Goal: Task Accomplishment & Management: Manage account settings

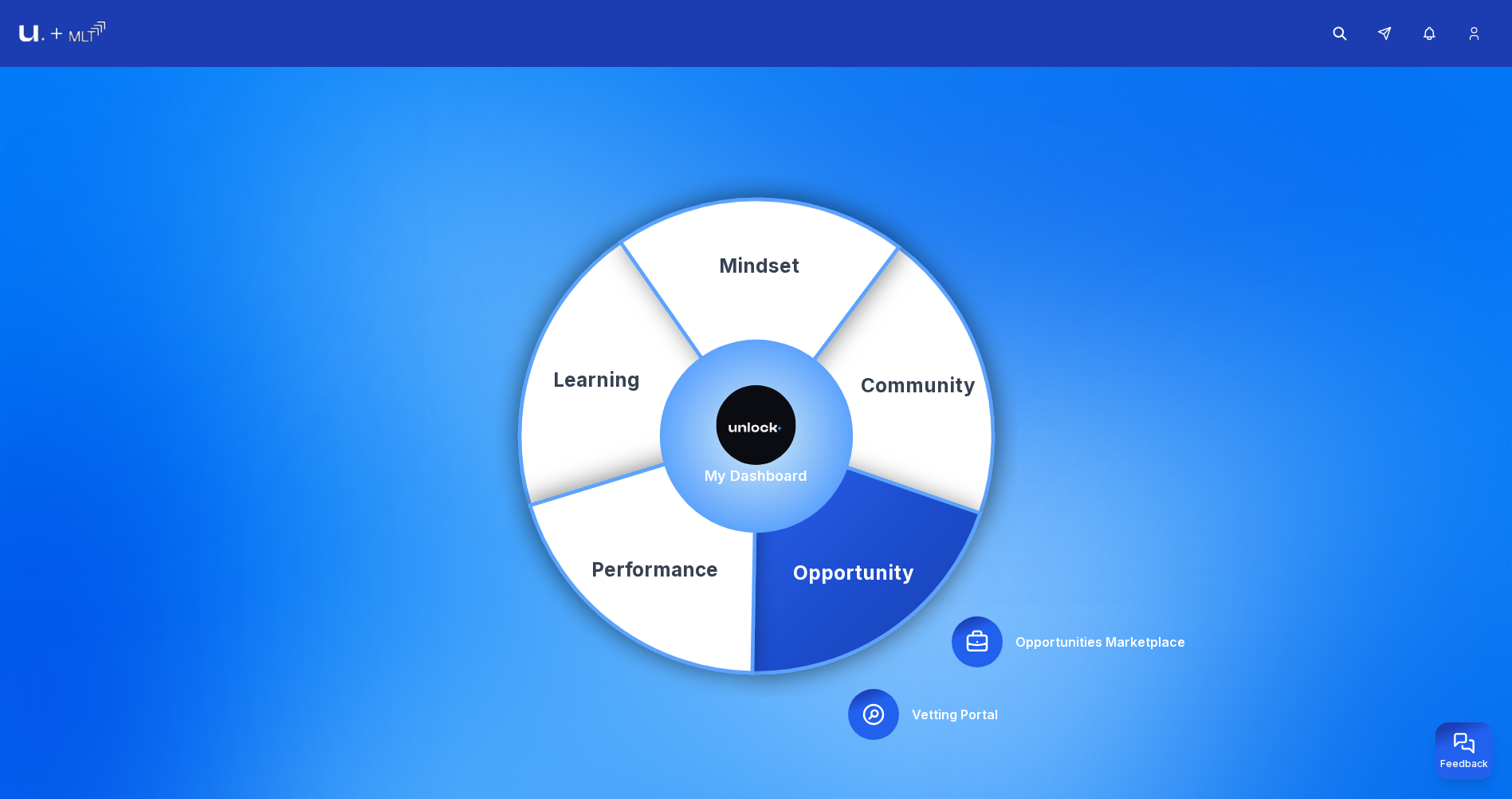
click at [747, 413] on img at bounding box center [756, 424] width 79 height 79
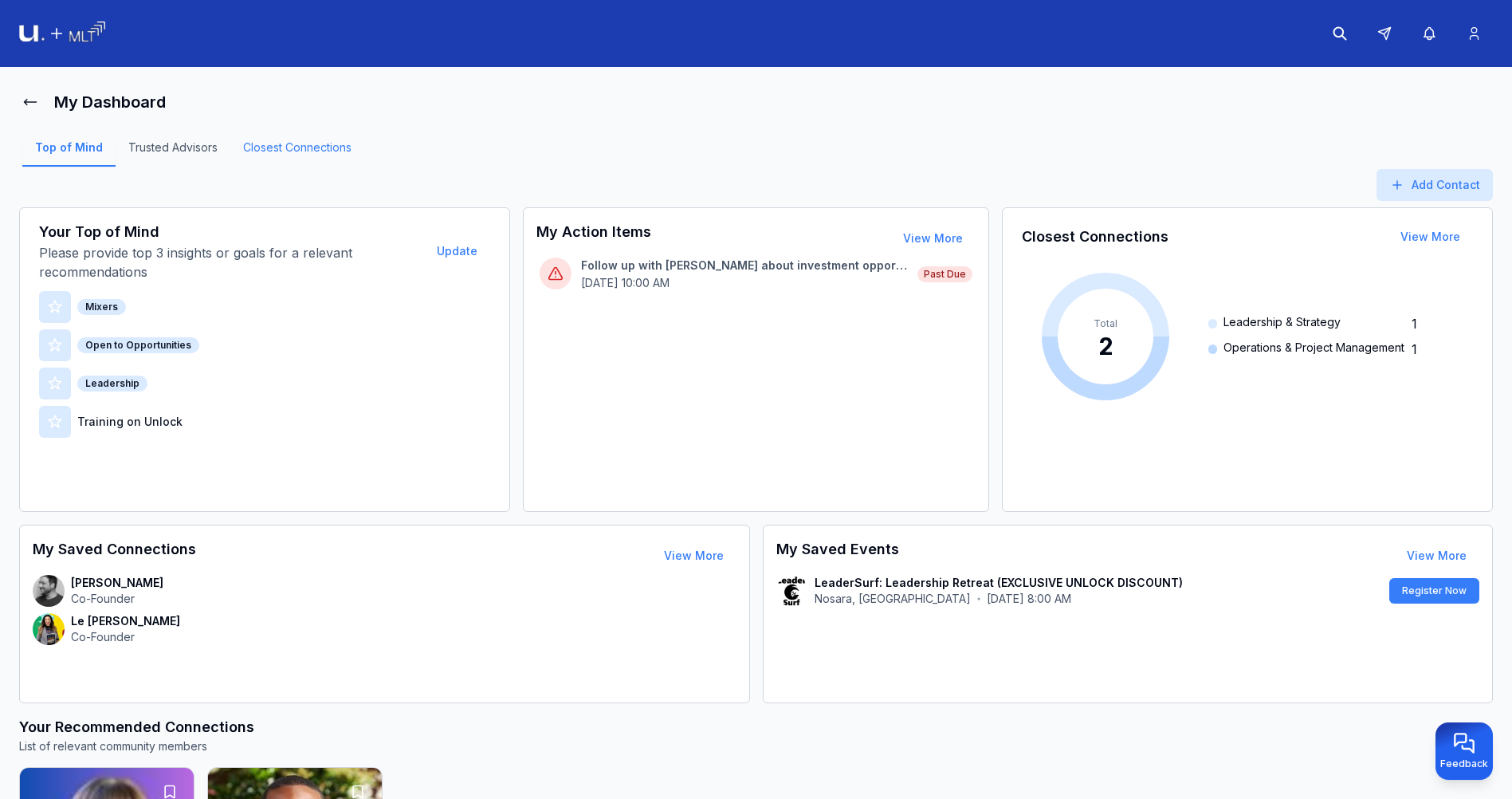
click at [333, 144] on link "Closest Connections" at bounding box center [297, 152] width 134 height 27
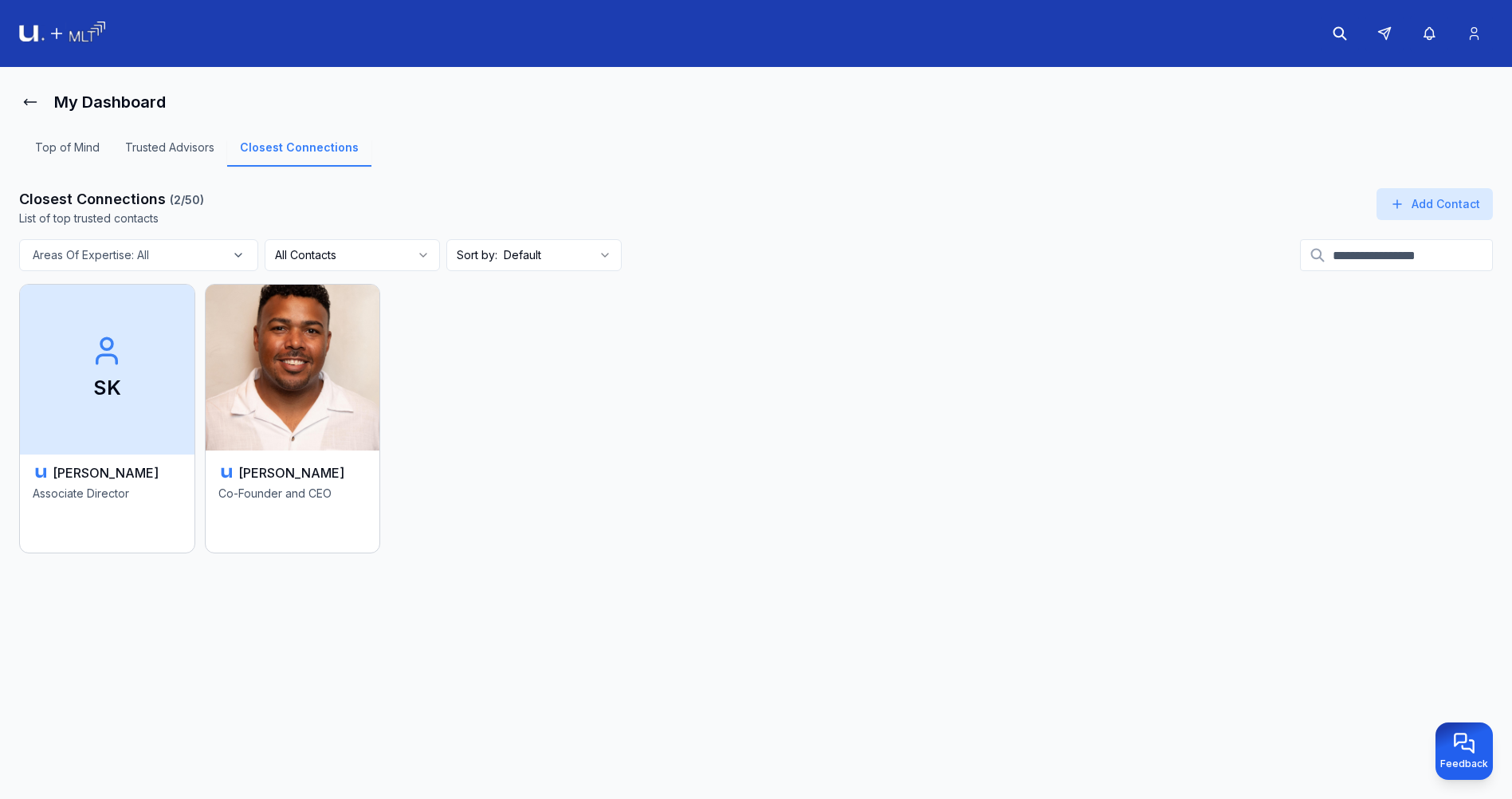
click at [128, 408] on span "SK" at bounding box center [108, 367] width 184 height 174
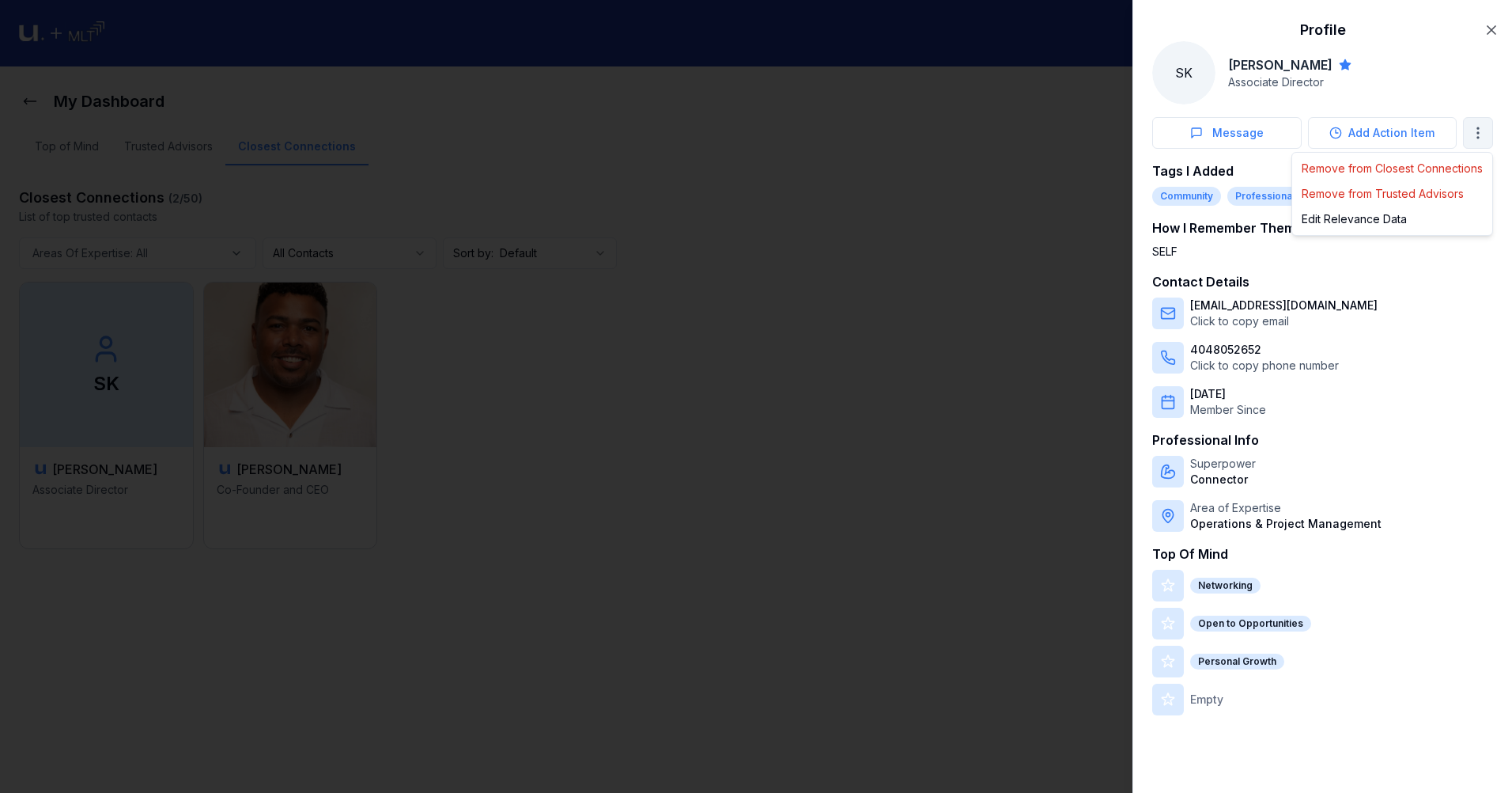
click at [1477, 138] on body "My Dashboard Top of Mind Trusted Advisors Closest Connections Closest Connectio…" at bounding box center [749, 396] width 1500 height 793
click at [1385, 219] on div "Edit Relevance Data" at bounding box center [1392, 219] width 194 height 26
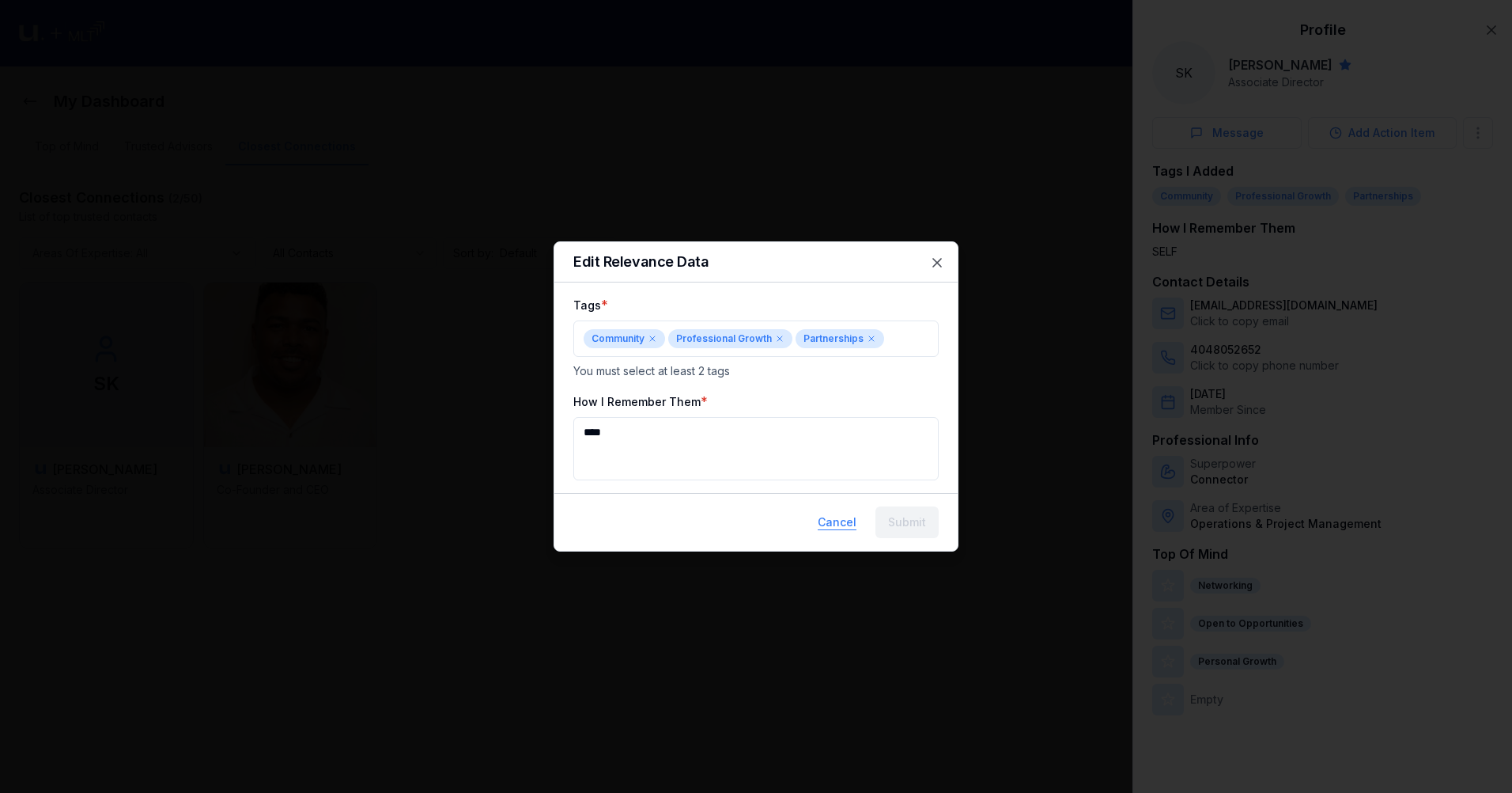
click at [841, 525] on button "Cancel" at bounding box center [837, 522] width 64 height 32
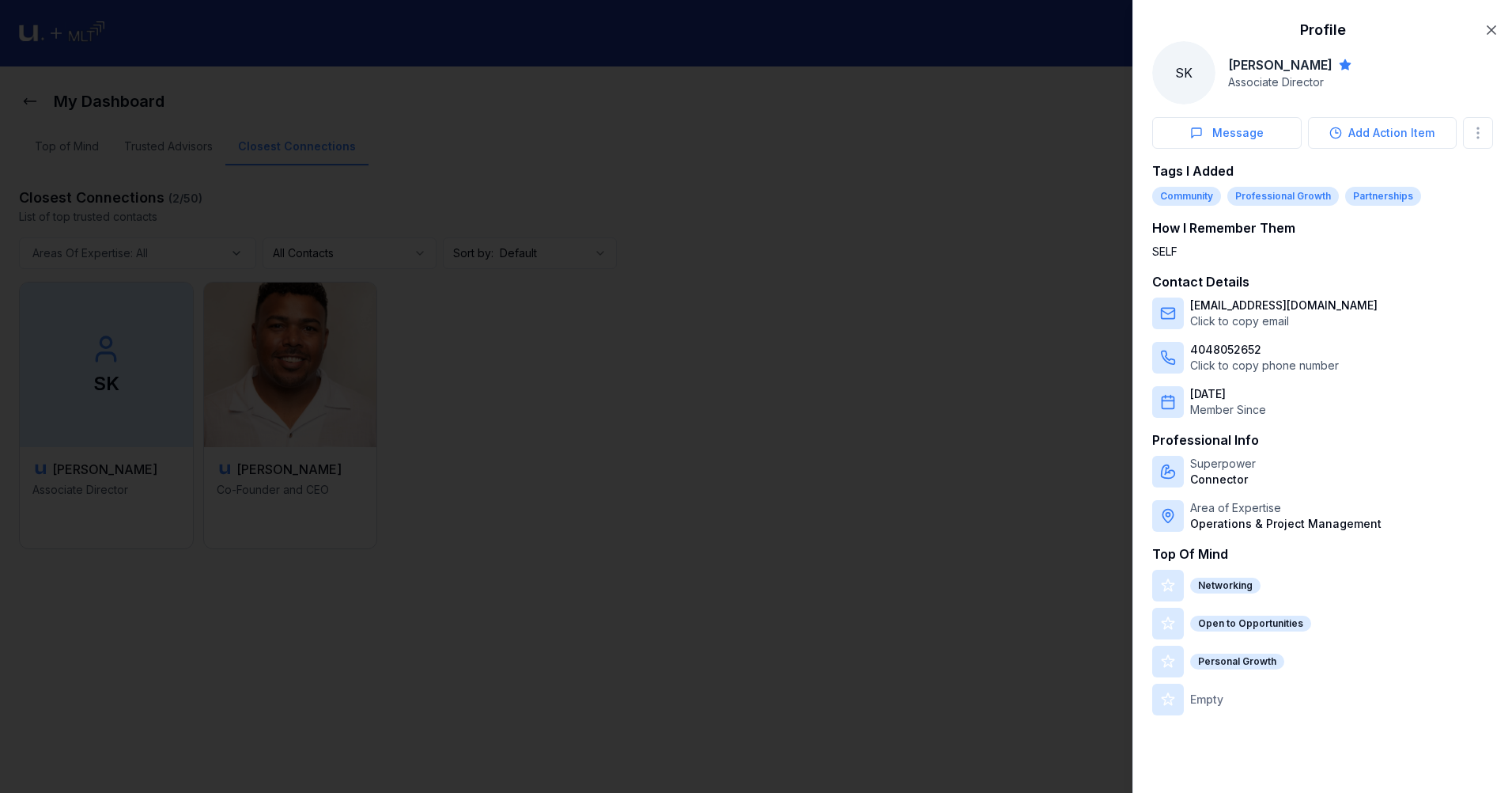
click at [576, 496] on div at bounding box center [756, 396] width 1512 height 793
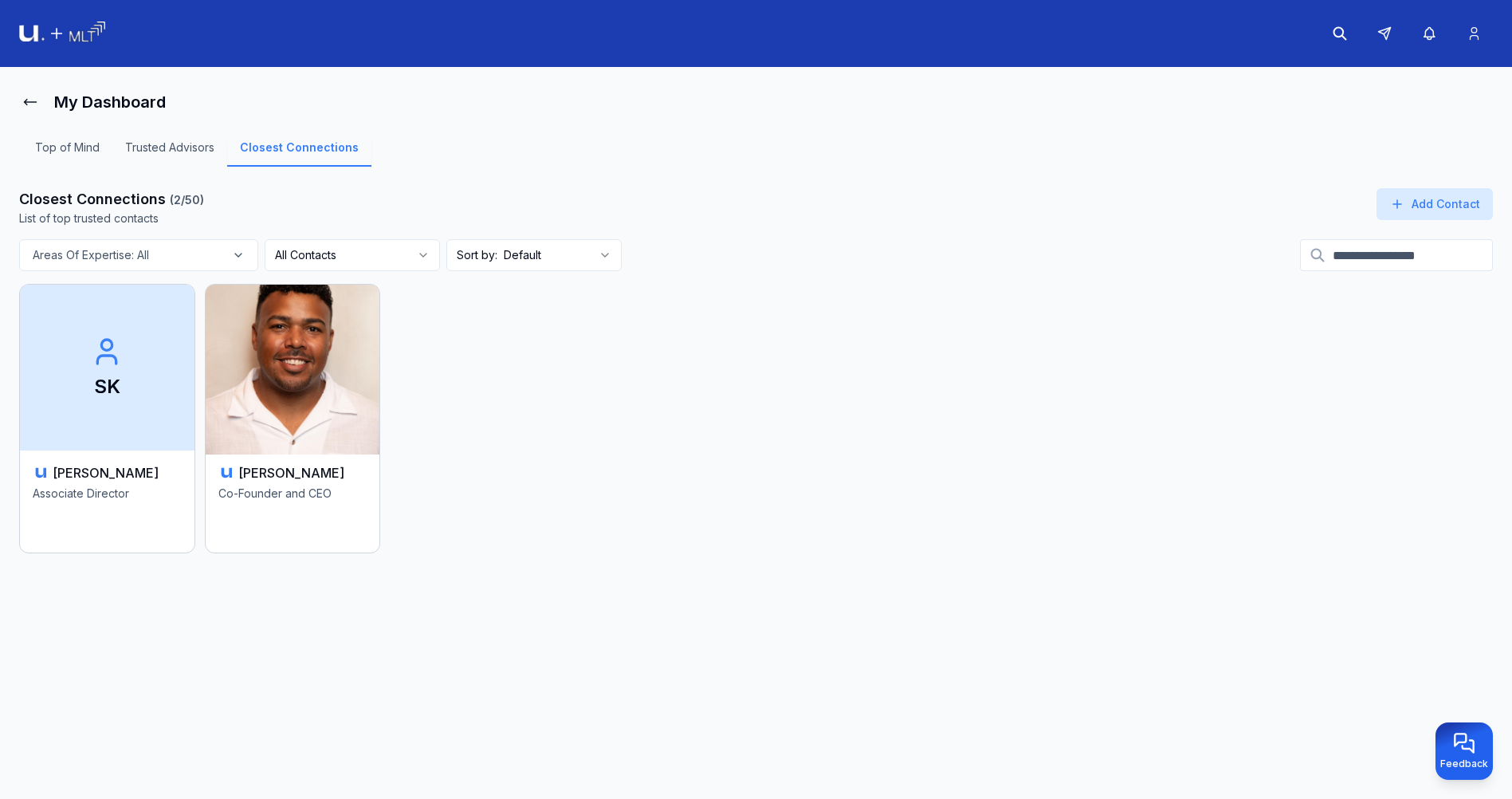
click at [310, 382] on img at bounding box center [293, 367] width 184 height 174
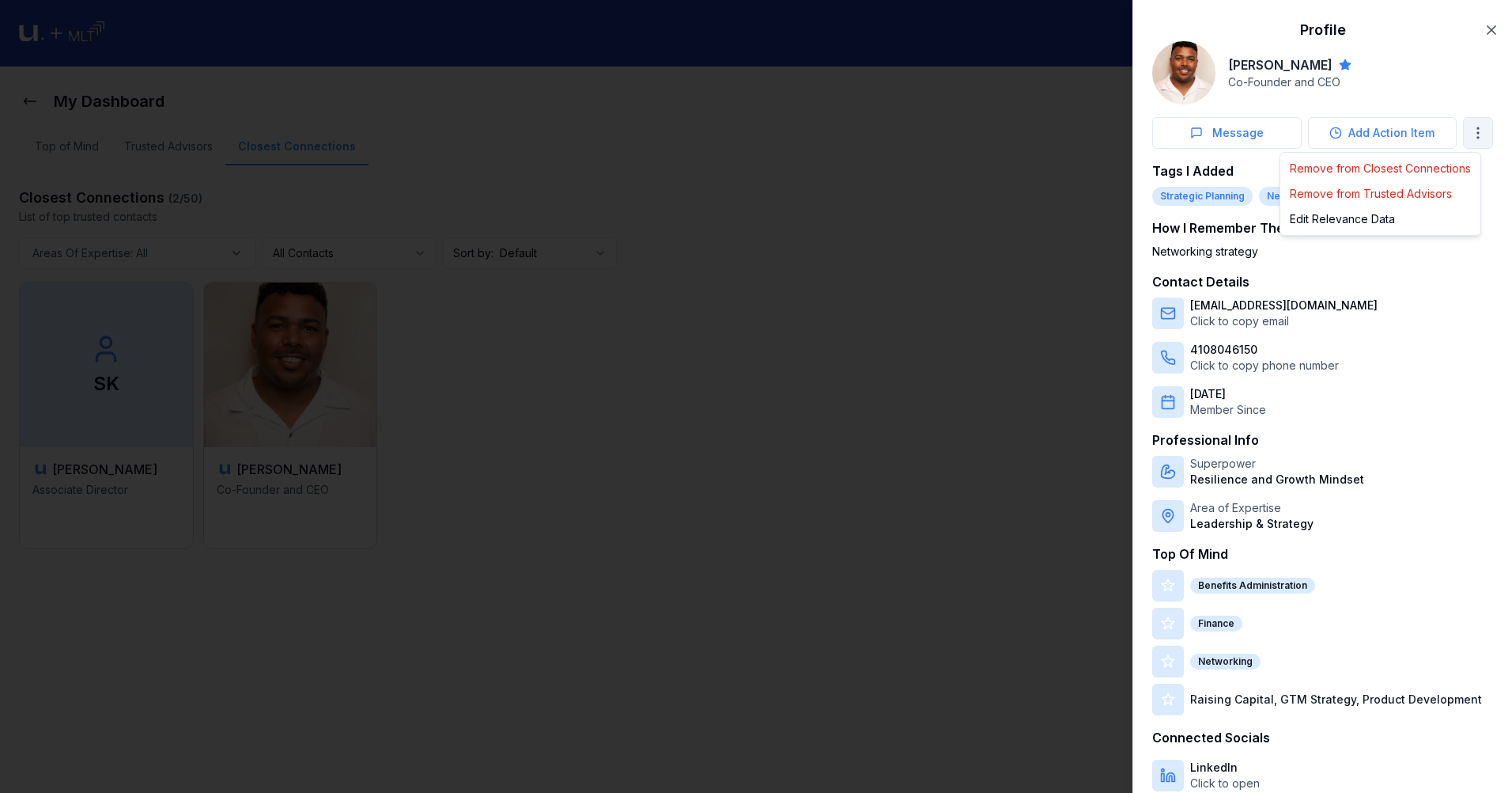
click at [1463, 132] on body "My Dashboard Top of Mind Trusted Advisors Closest Connections Closest Connectio…" at bounding box center [749, 396] width 1500 height 793
click at [1385, 219] on div "Edit Relevance Data" at bounding box center [1380, 219] width 194 height 26
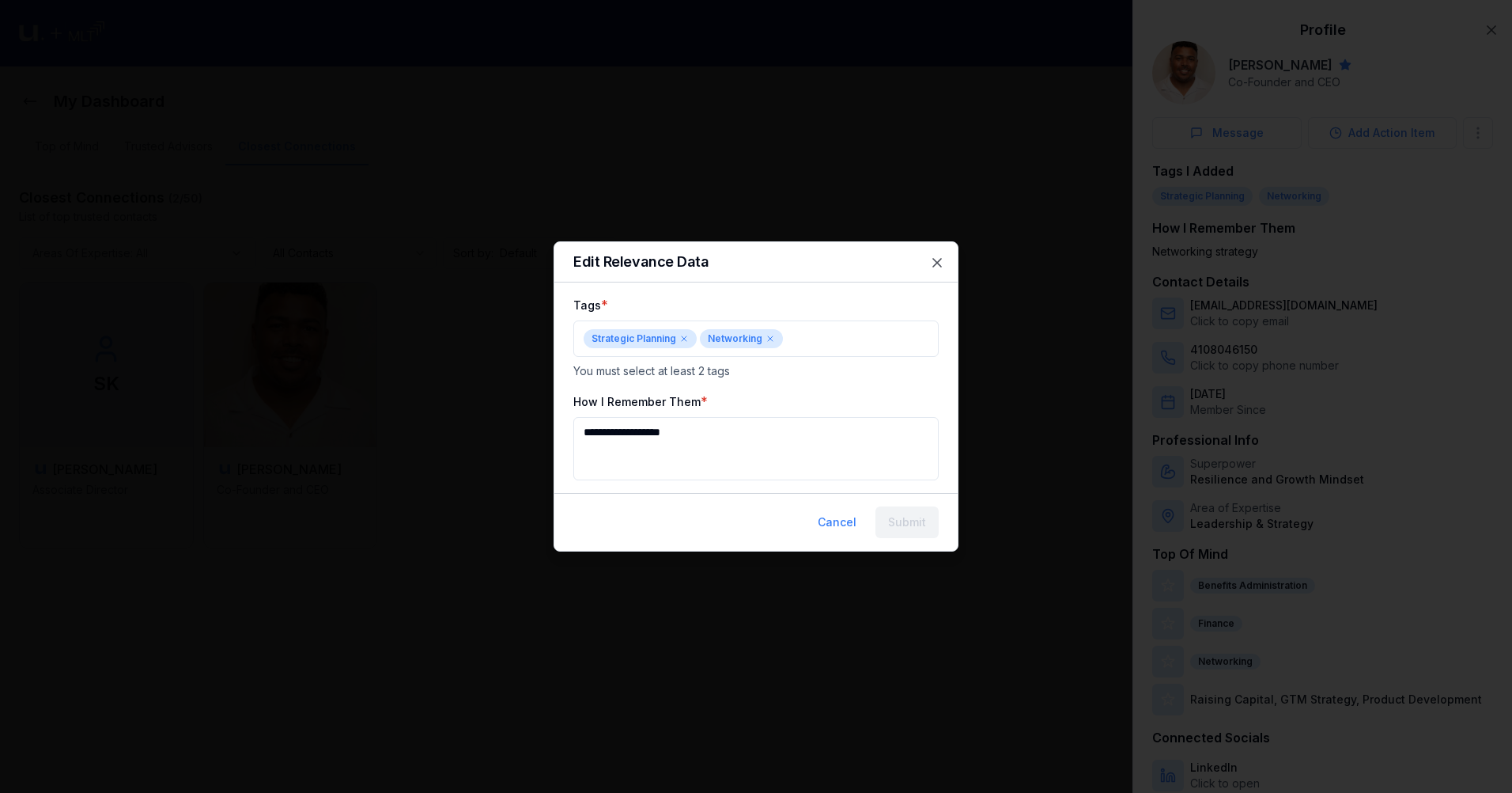
click at [746, 432] on textarea "**********" at bounding box center [756, 449] width 365 height 64
click at [851, 507] on button "Cancel" at bounding box center [837, 522] width 64 height 32
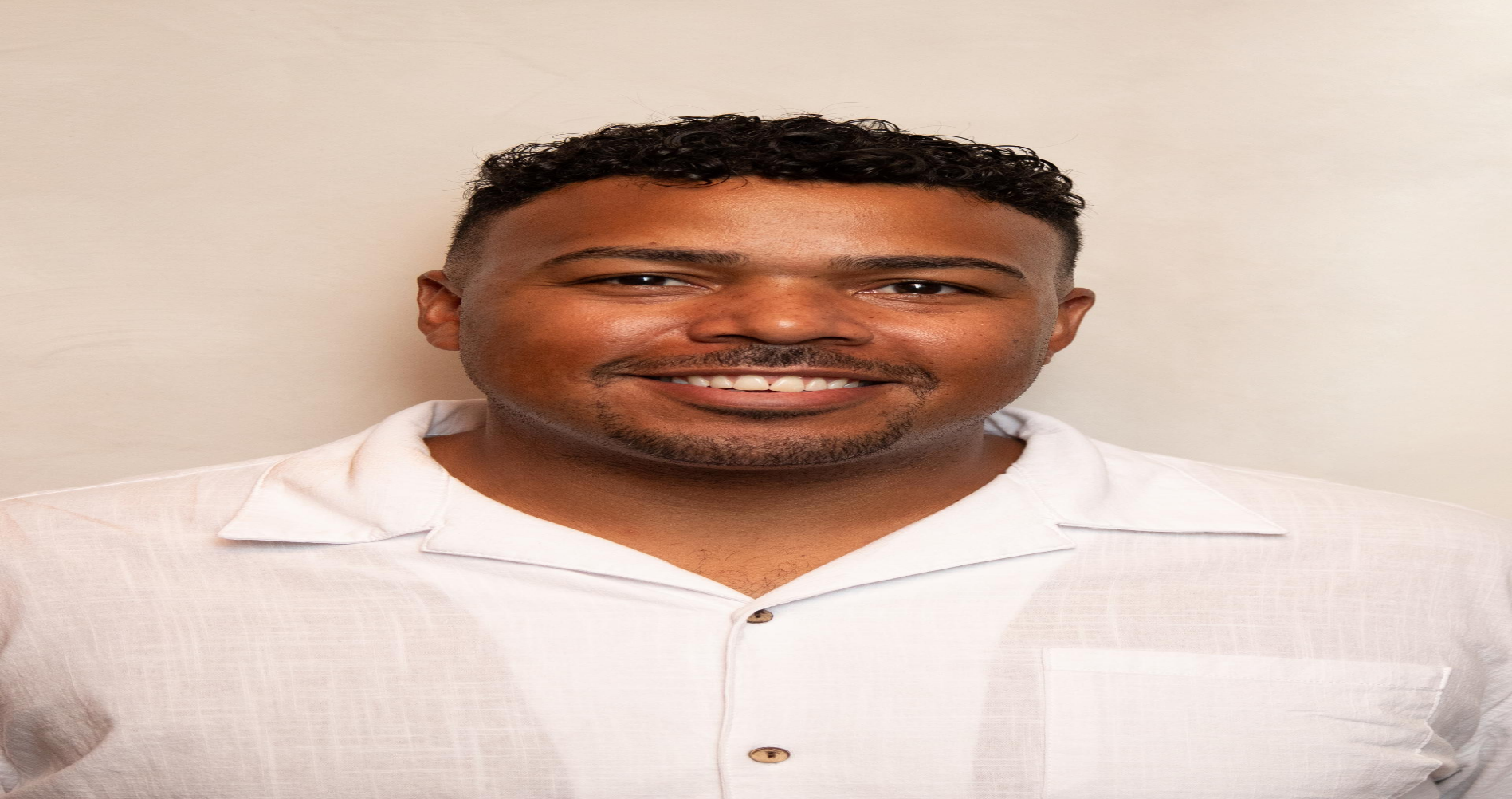
click at [29, 99] on icon at bounding box center [21, 91] width 16 height 16
click at [20, 103] on button at bounding box center [21, 92] width 29 height 23
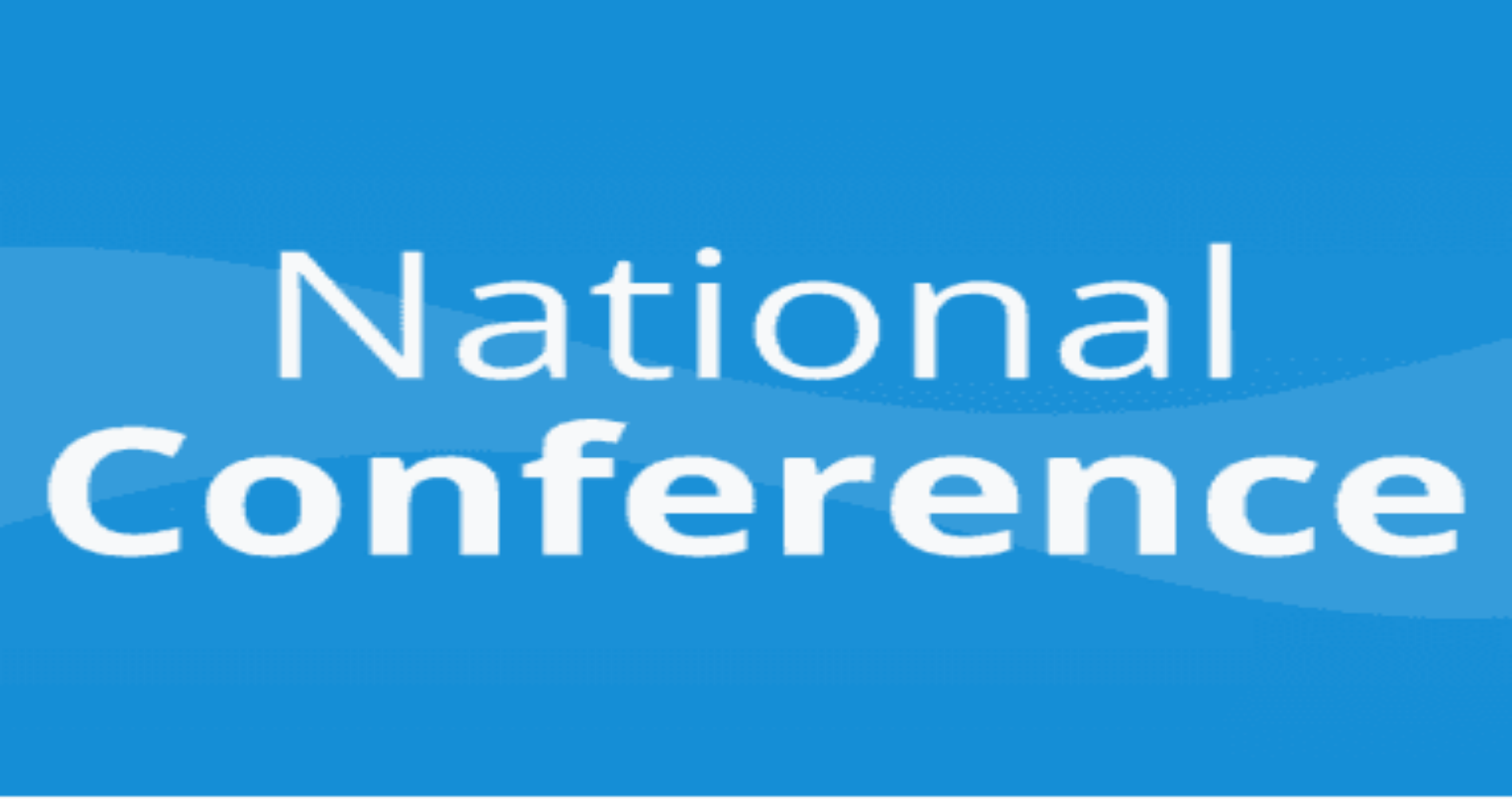
click at [54, 279] on button "Update" at bounding box center [29, 287] width 47 height 17
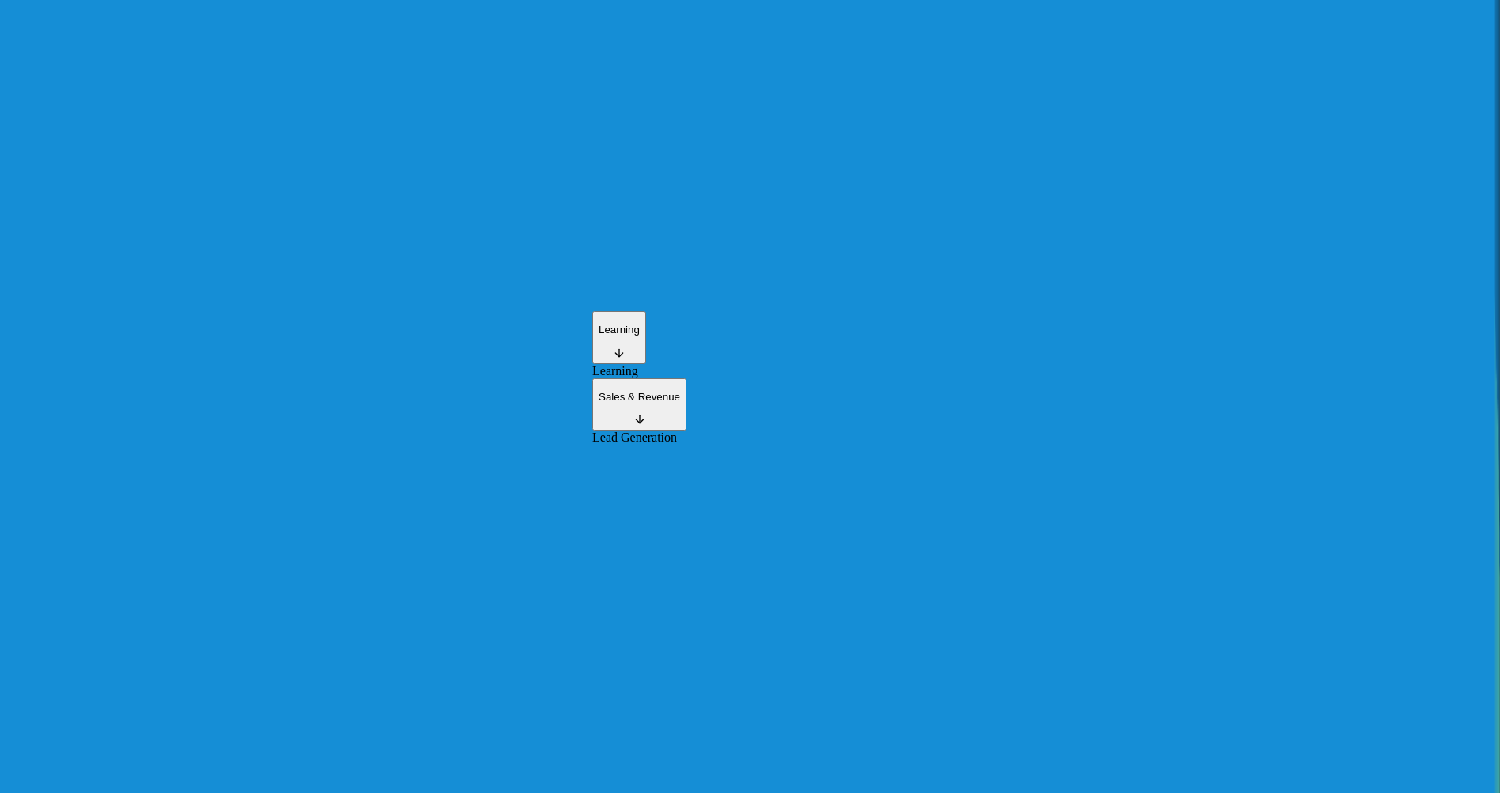
click at [610, 364] on div "Learning" at bounding box center [756, 371] width 327 height 14
type input "***"
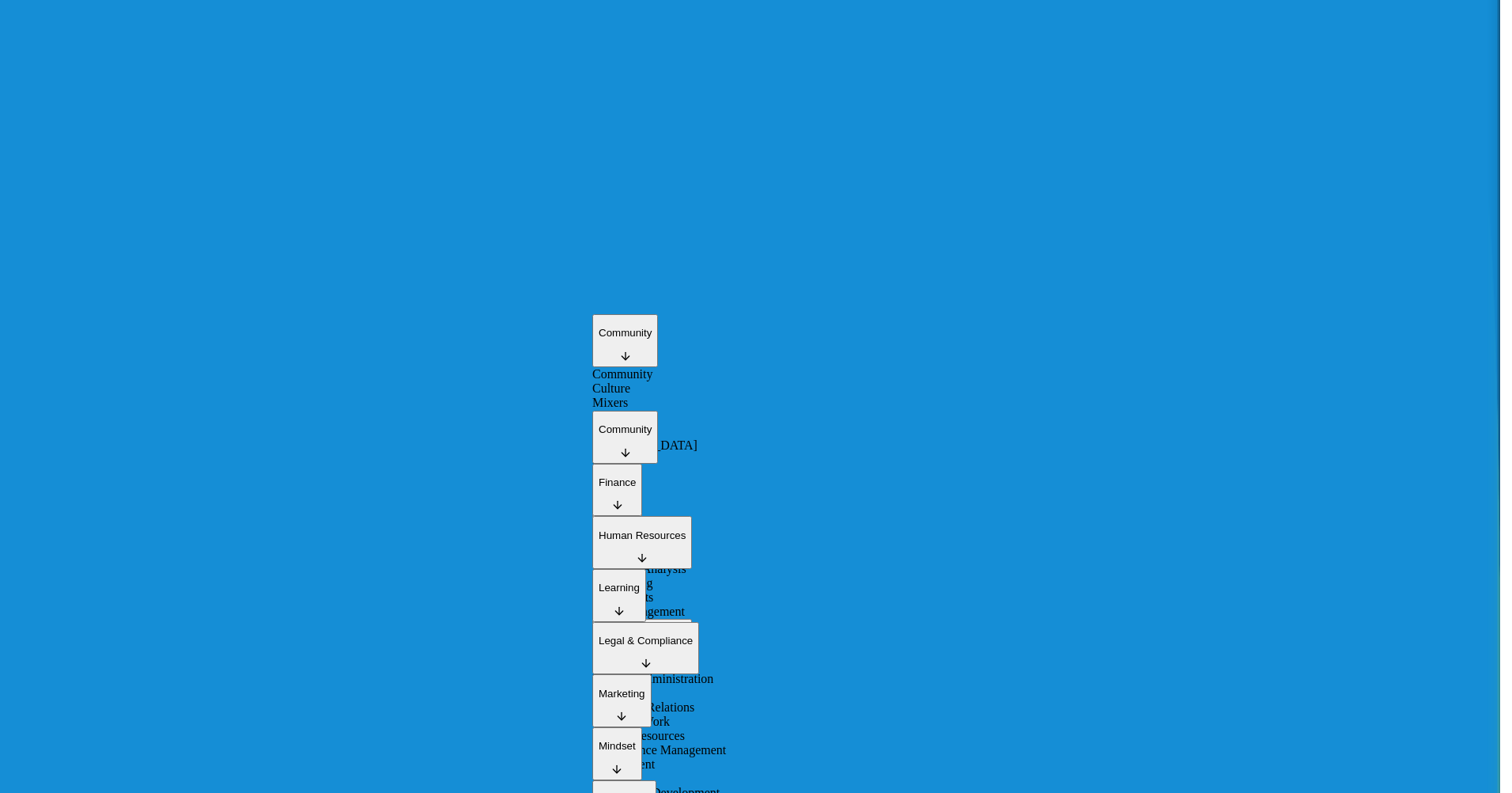
scroll to position [662, 0]
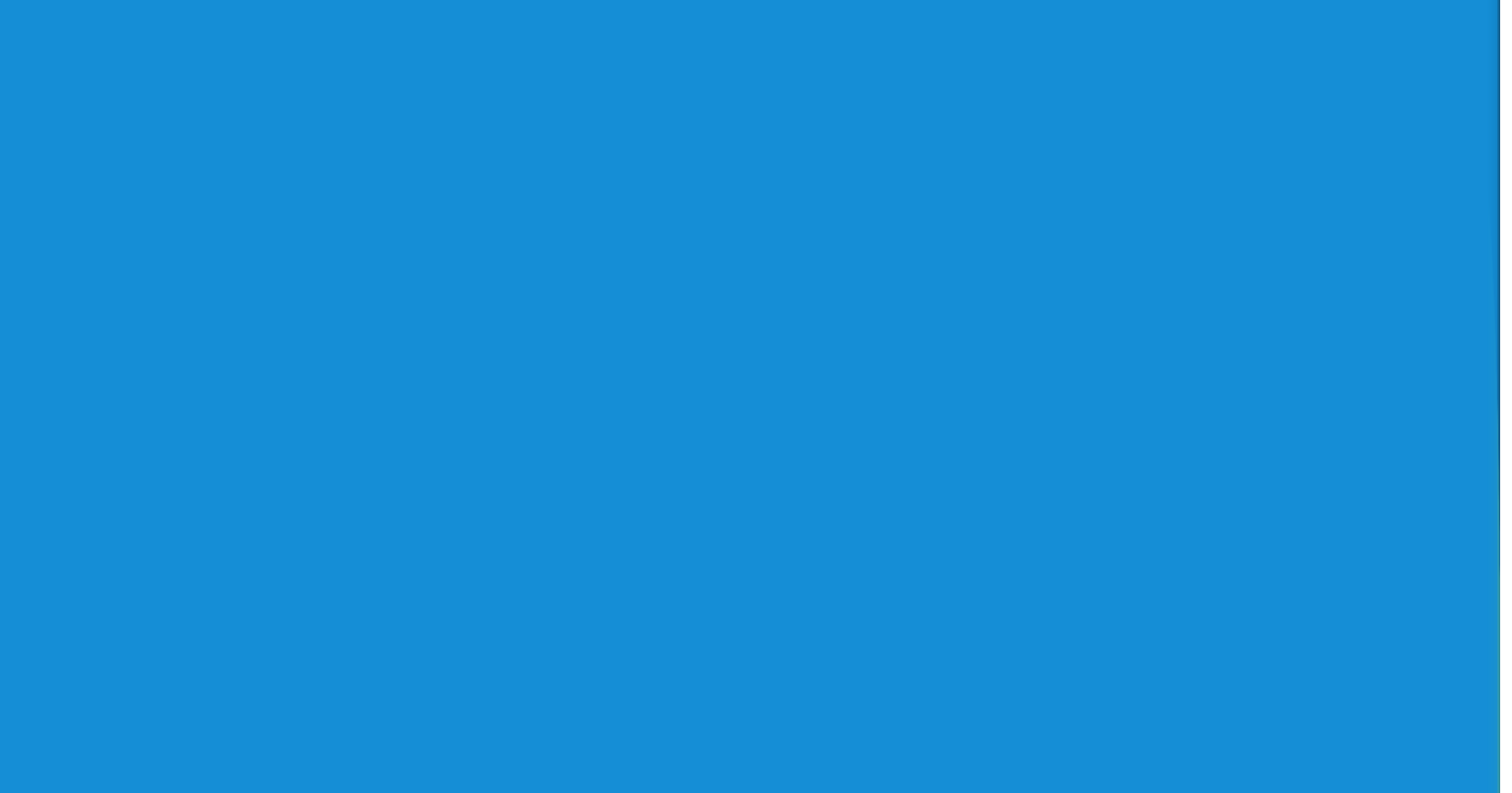
click at [610, 527] on div "Suggestions" at bounding box center [756, 527] width 327 height 0
type input "****"
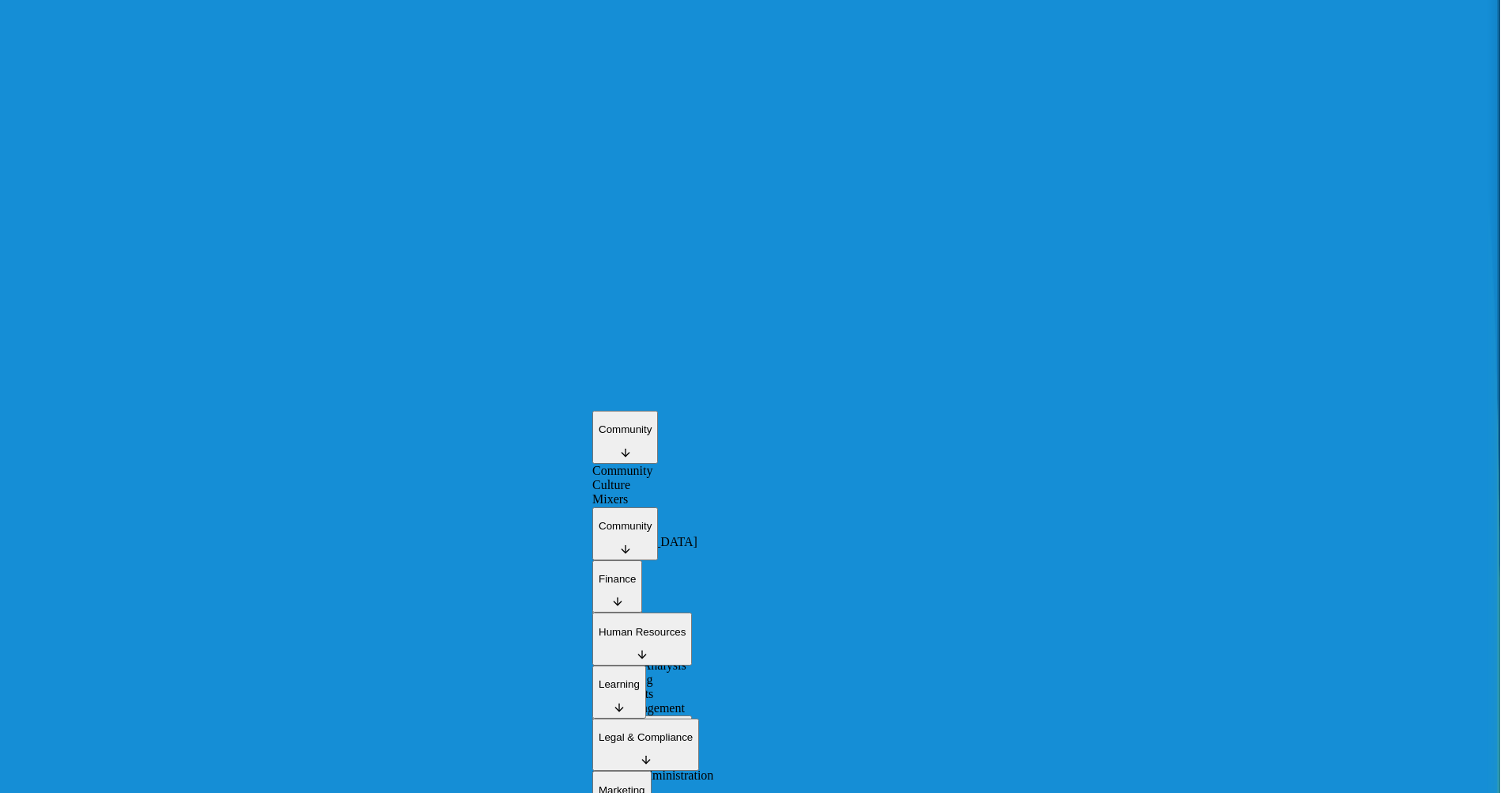
scroll to position [2399, 0]
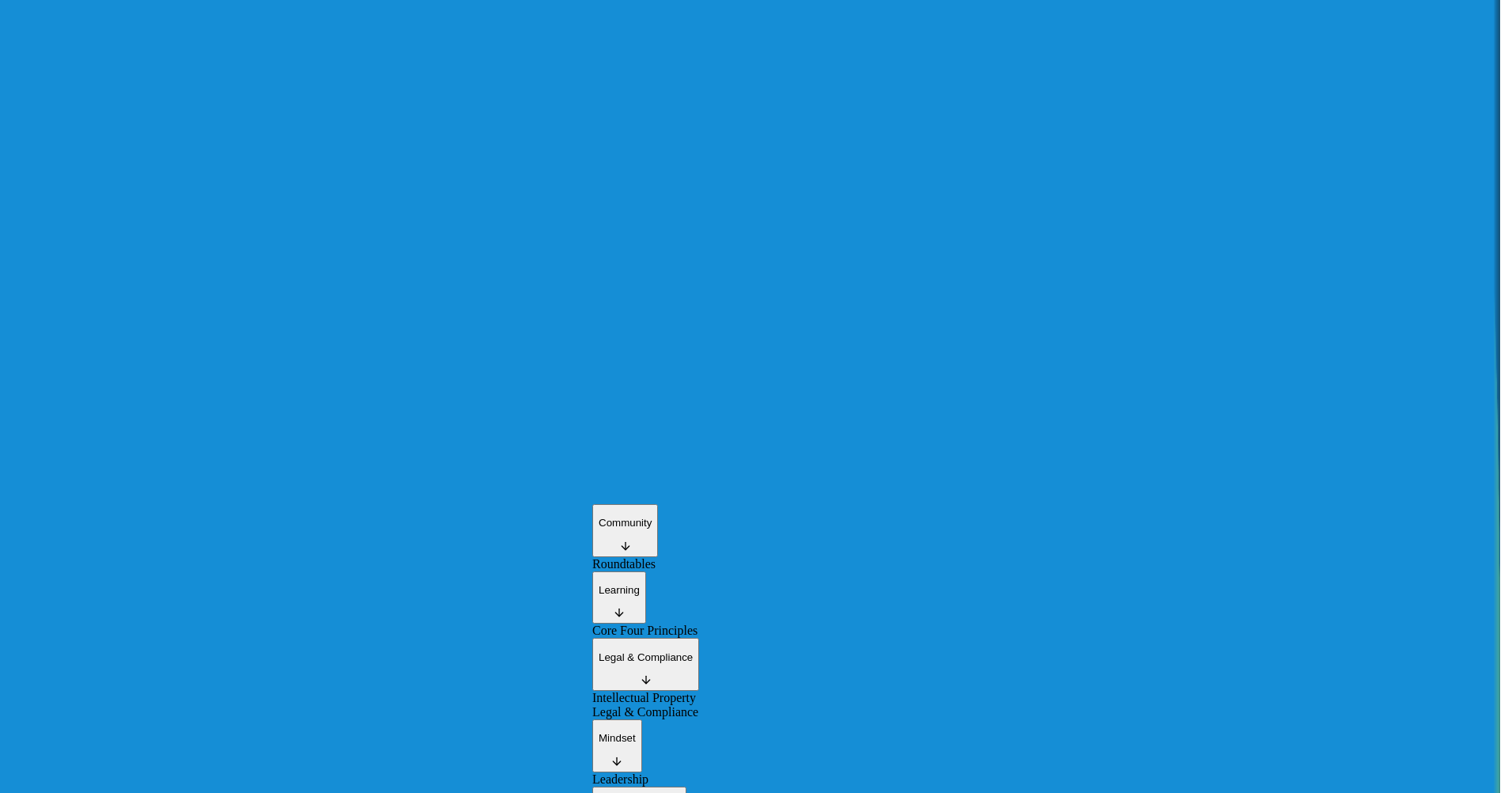
scroll to position [0, 0]
type input "*"
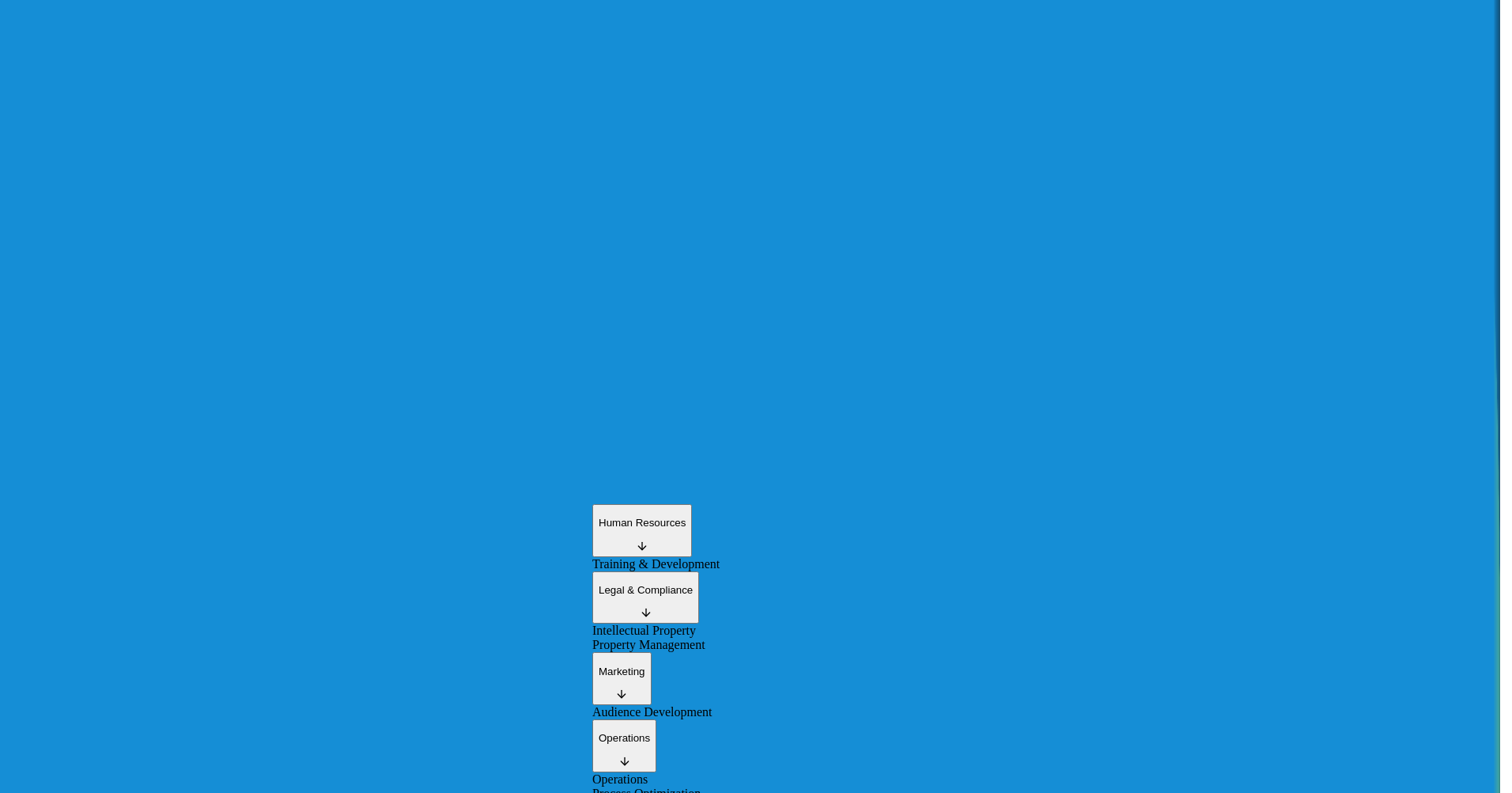
type input "***"
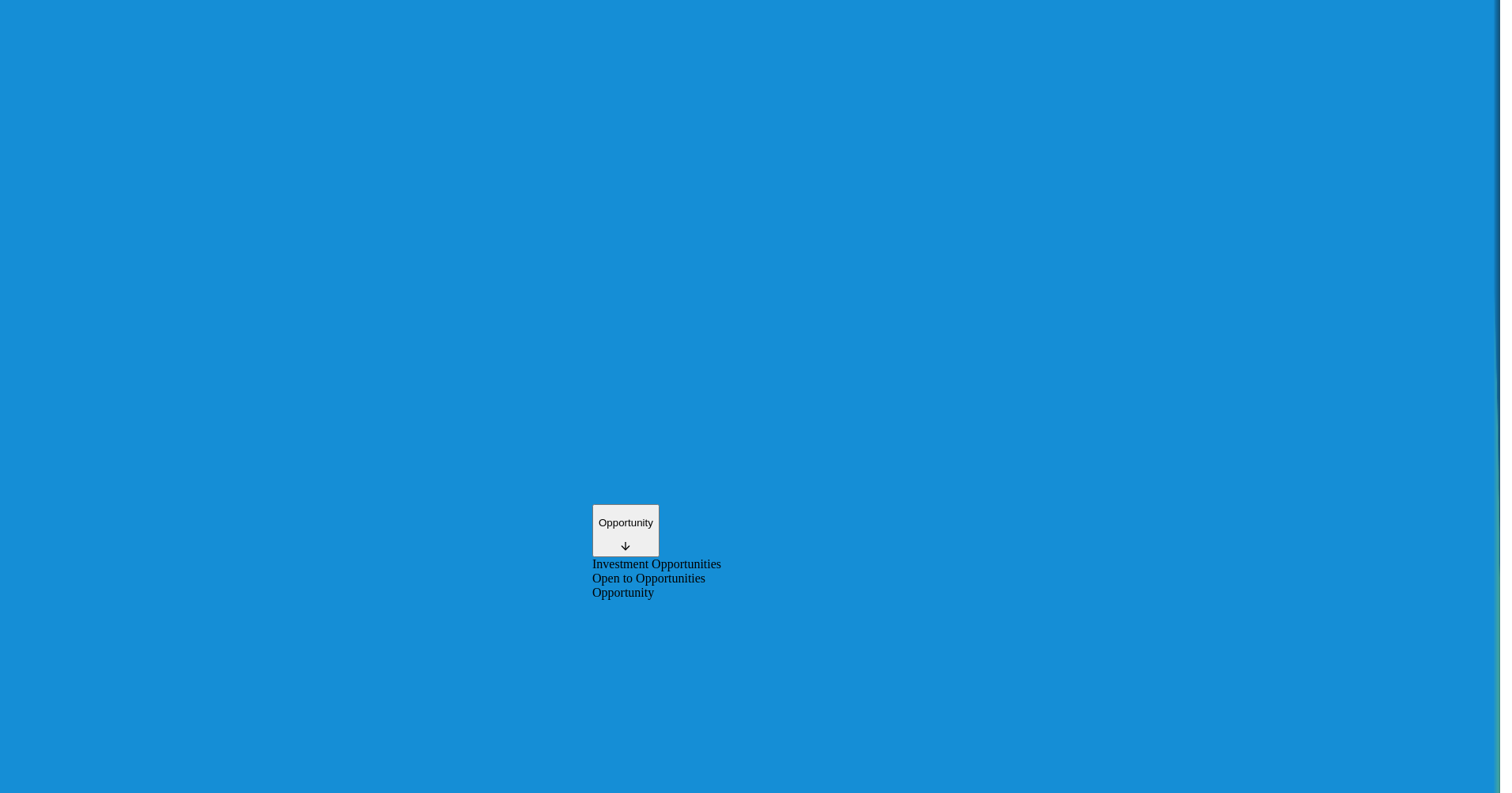
click at [608, 585] on div "Suggestions" at bounding box center [756, 585] width 327 height 0
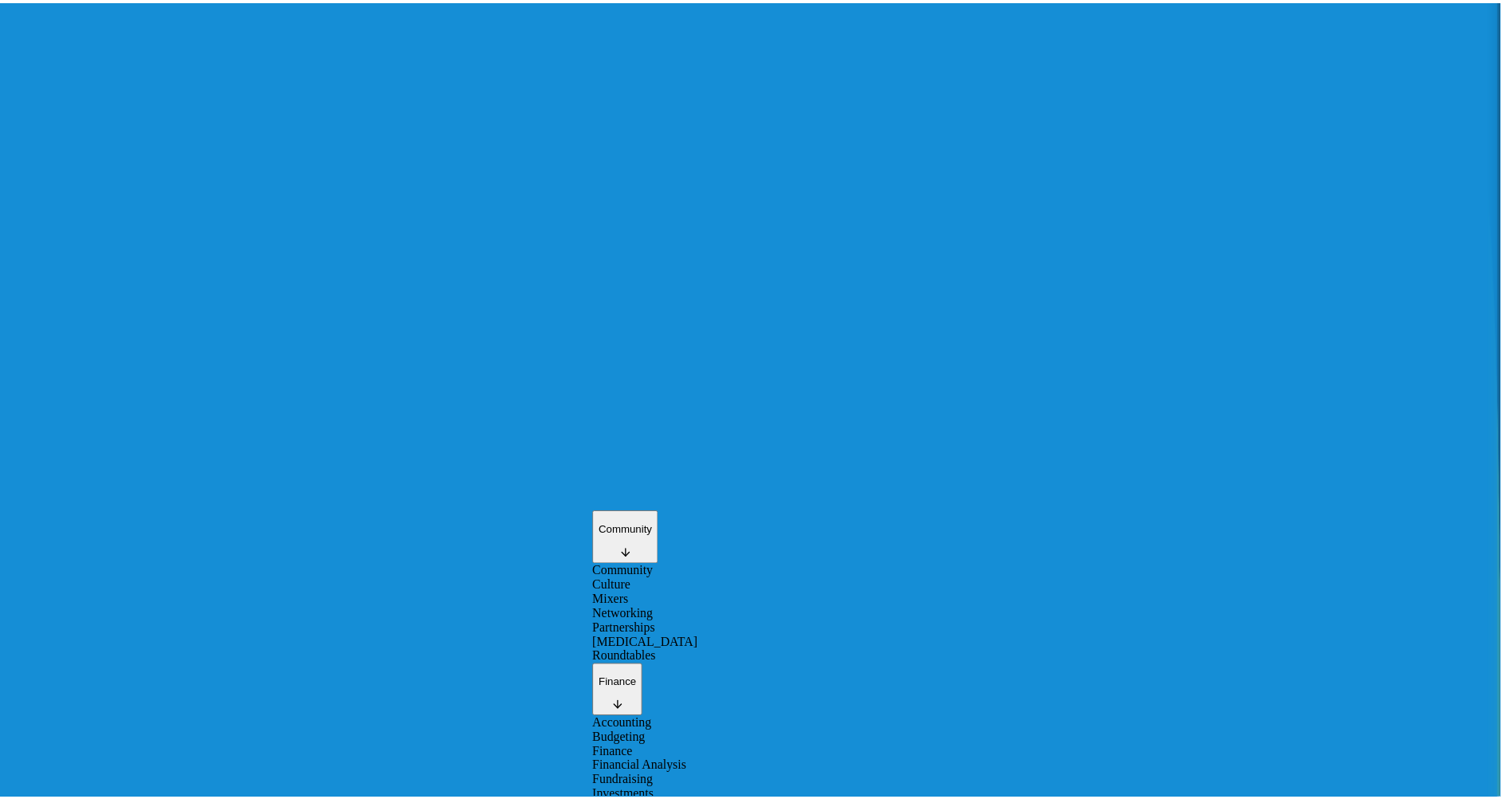
scroll to position [1837, 0]
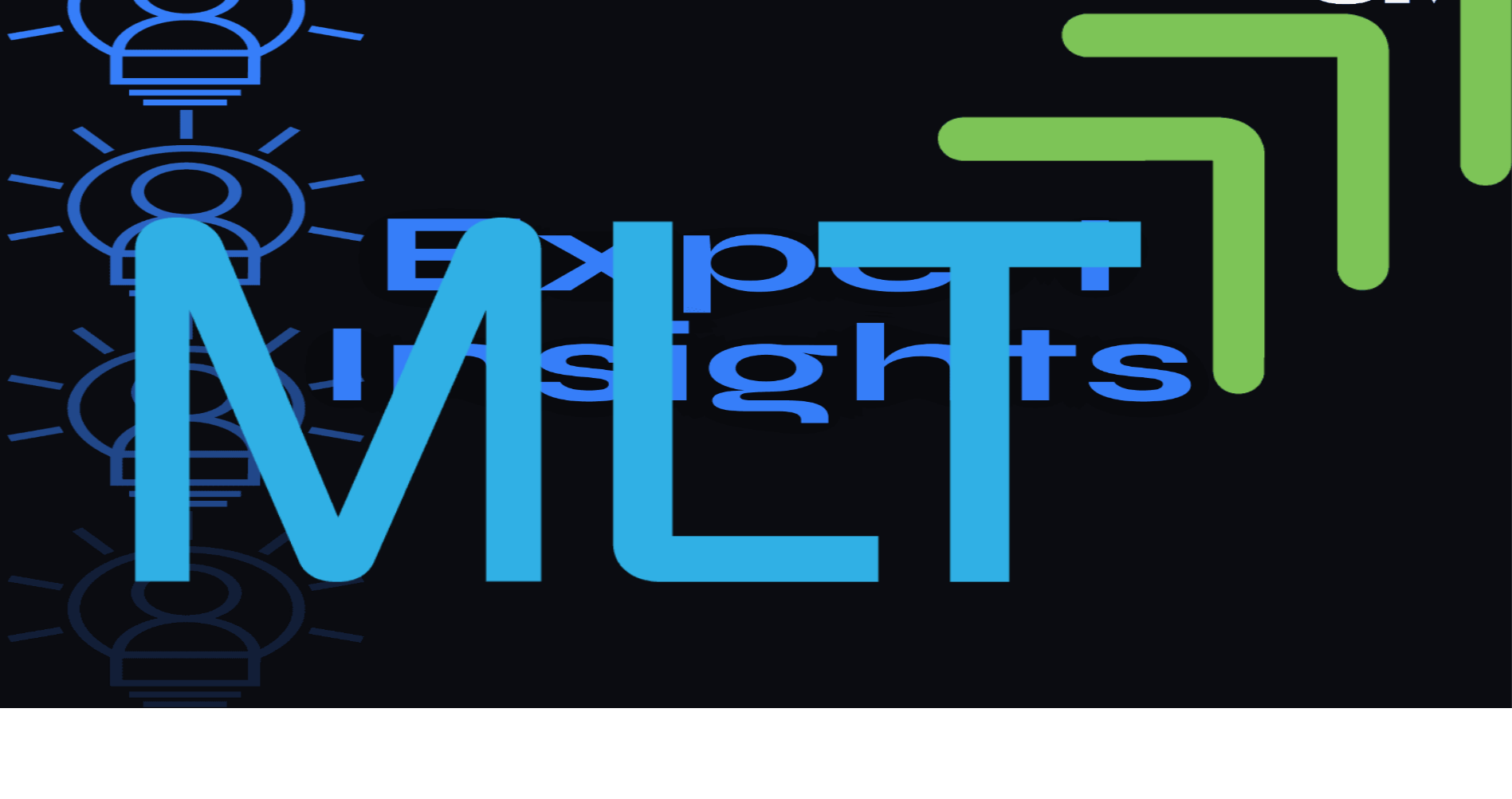
scroll to position [0, 0]
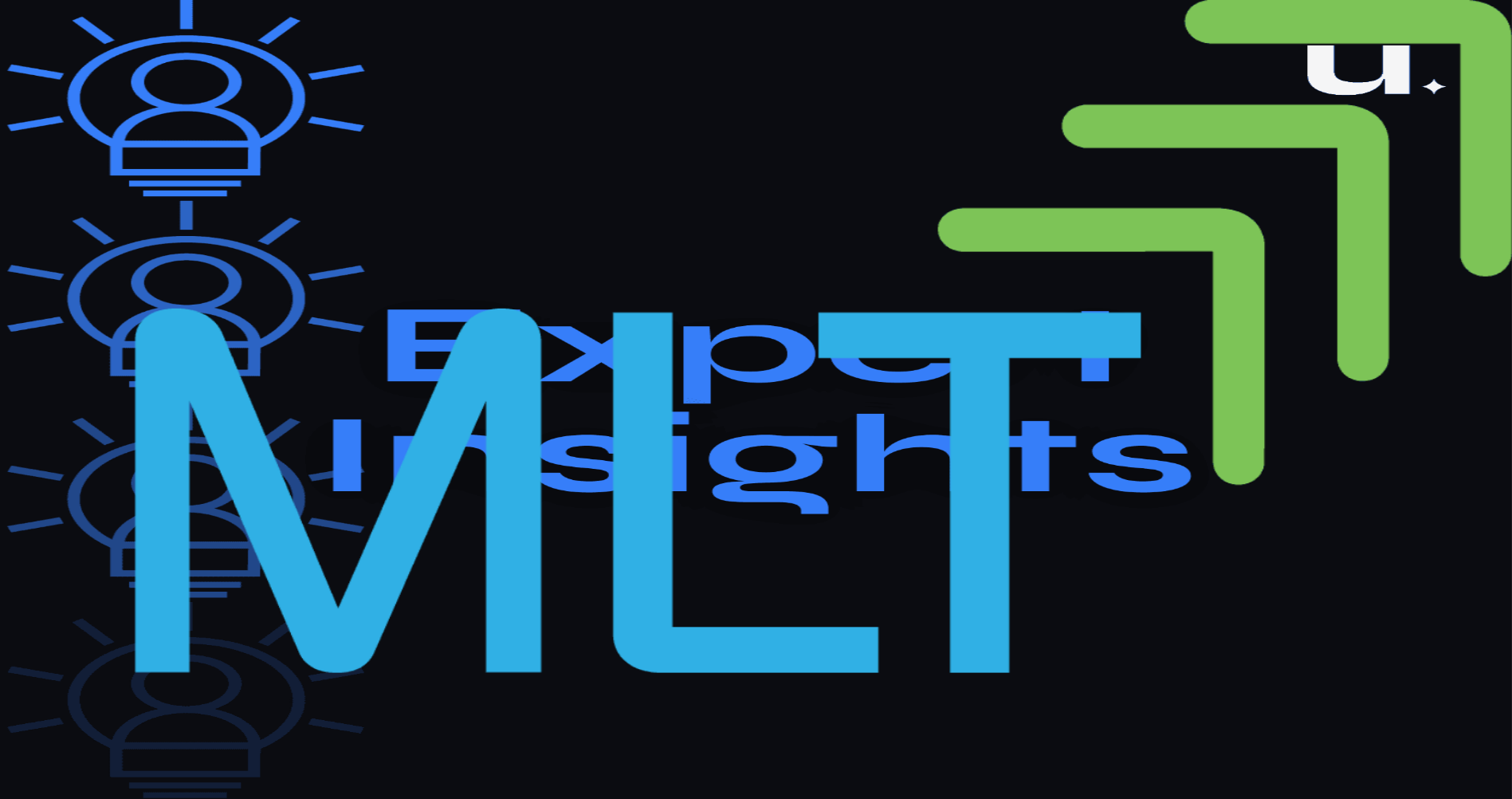
click at [29, 97] on icon at bounding box center [21, 91] width 16 height 16
